Goal: Task Accomplishment & Management: Manage account settings

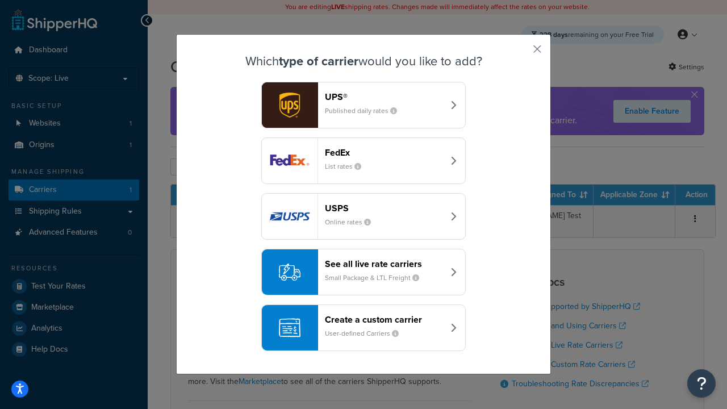
click at [384, 152] on header "FedEx" at bounding box center [384, 152] width 119 height 11
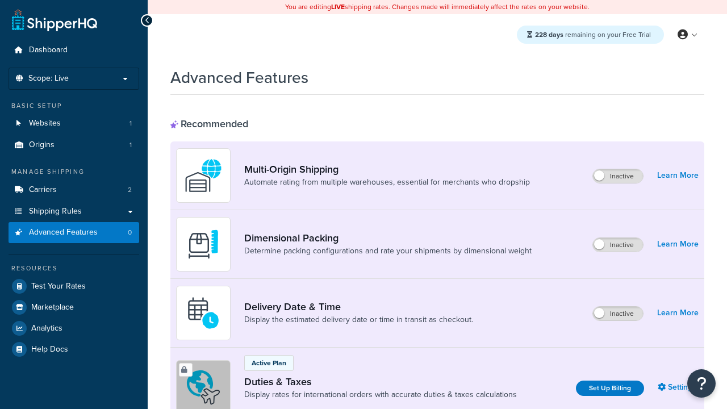
scroll to position [368, 0]
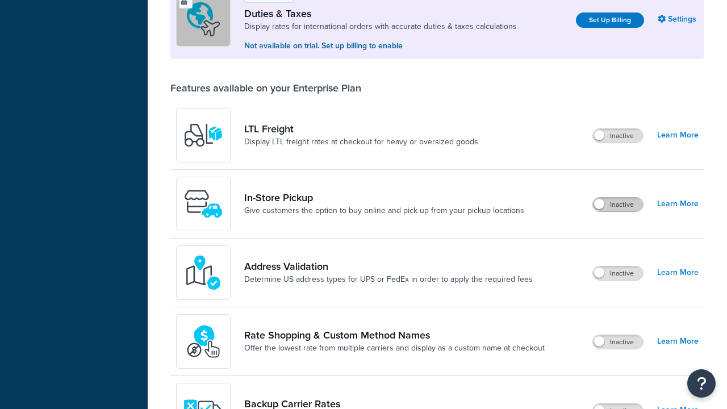
click at [618, 204] on label "Inactive" at bounding box center [618, 205] width 50 height 14
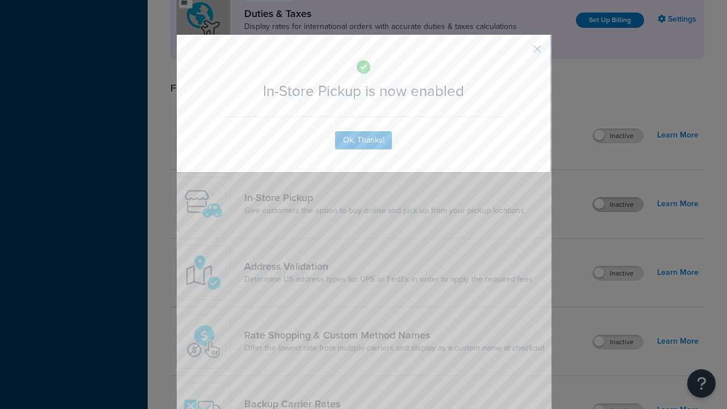
scroll to position [0, 0]
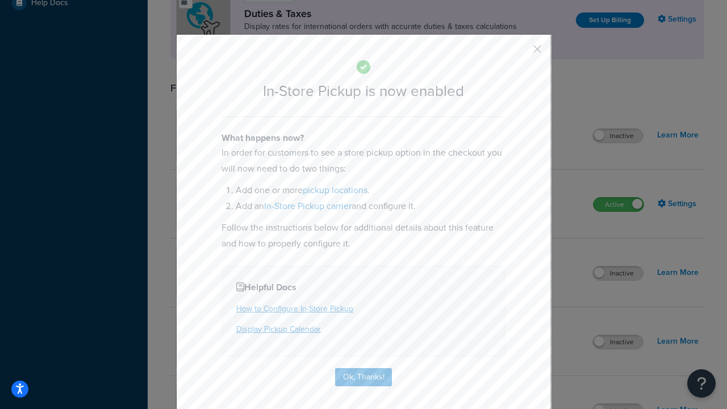
click at [520, 53] on button "button" at bounding box center [520, 53] width 3 height 3
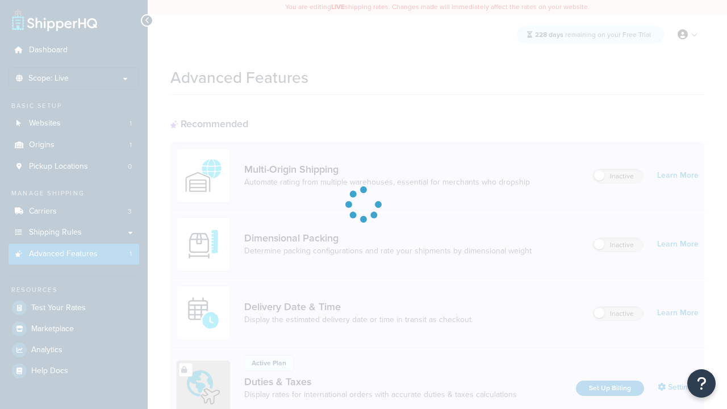
scroll to position [170, 0]
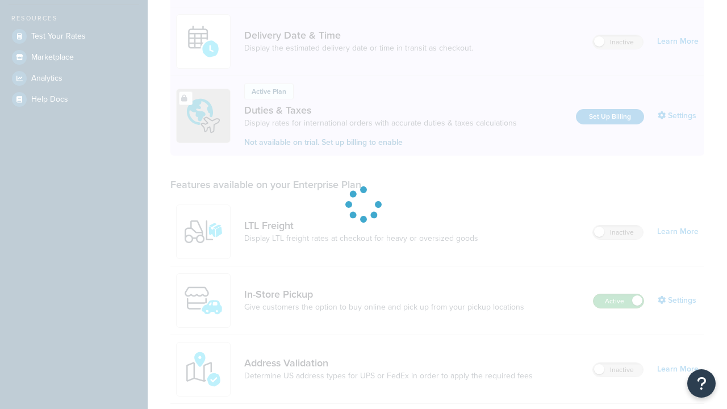
click at [618, 308] on label "Active" at bounding box center [618, 301] width 50 height 14
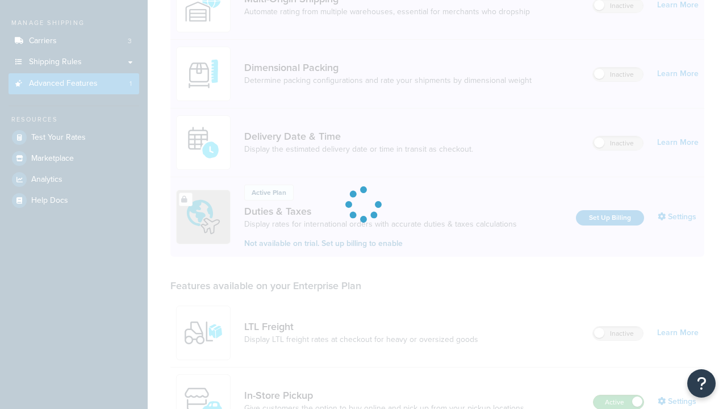
scroll to position [0, 0]
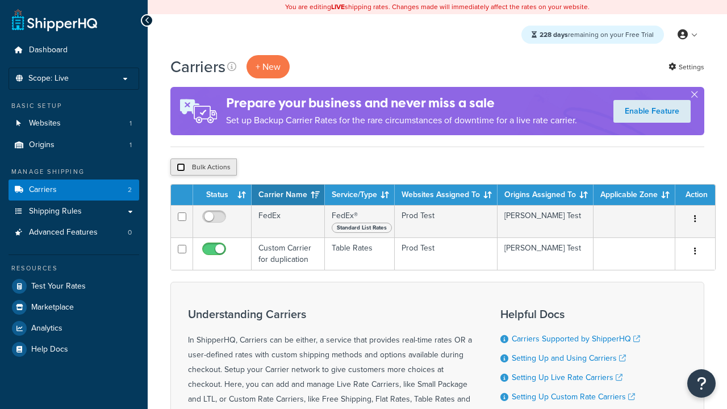
click at [181, 167] on input "checkbox" at bounding box center [181, 167] width 9 height 9
checkbox input "true"
click at [0, 0] on button "Delete" at bounding box center [0, 0] width 0 height 0
